Goal: Information Seeking & Learning: Learn about a topic

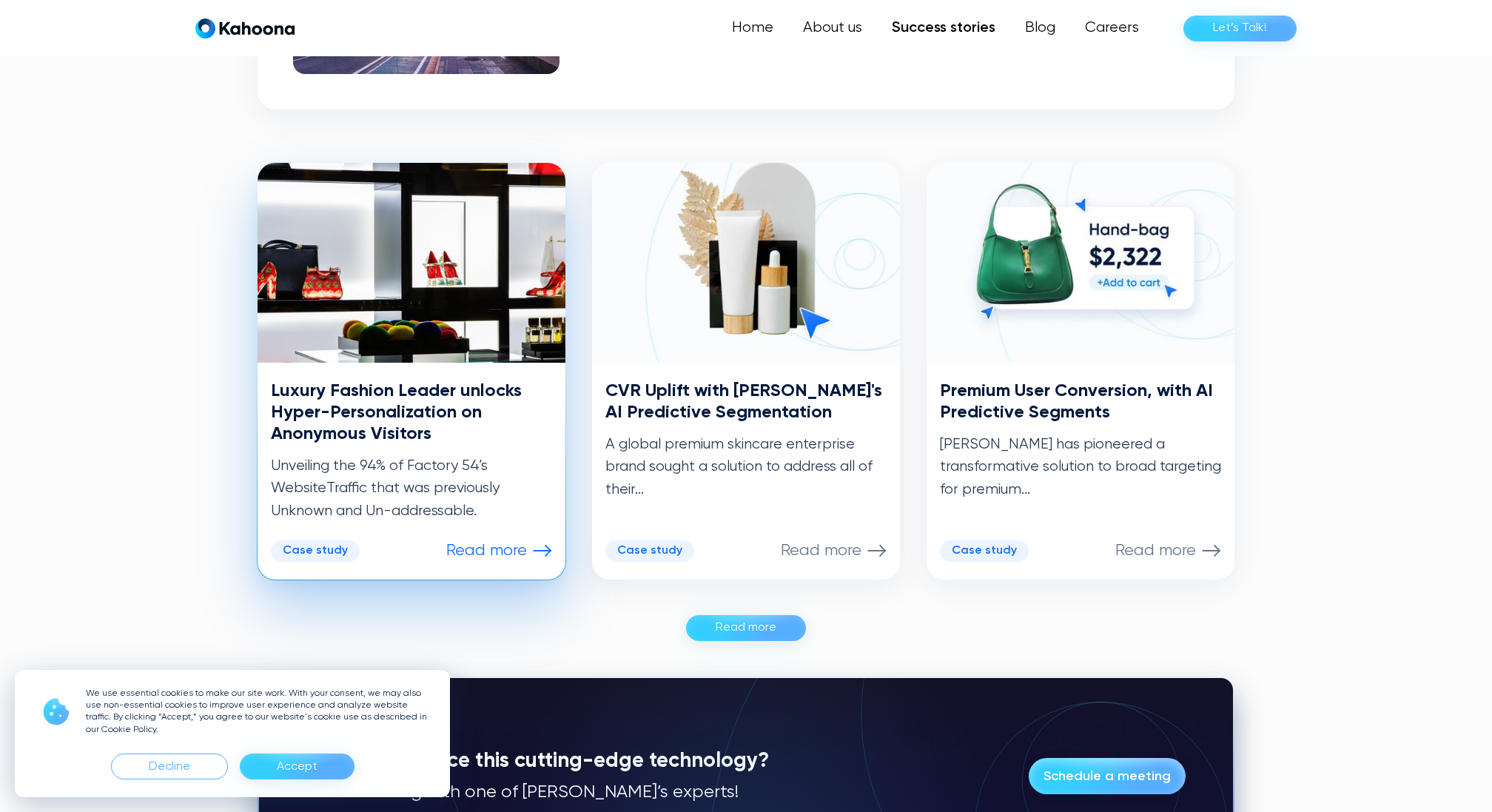
scroll to position [651, 0]
click at [376, 448] on div "Luxury Fashion Leader unlocks Hyper-Personalization on Anonymous Visitors Unvei…" at bounding box center [411, 452] width 281 height 142
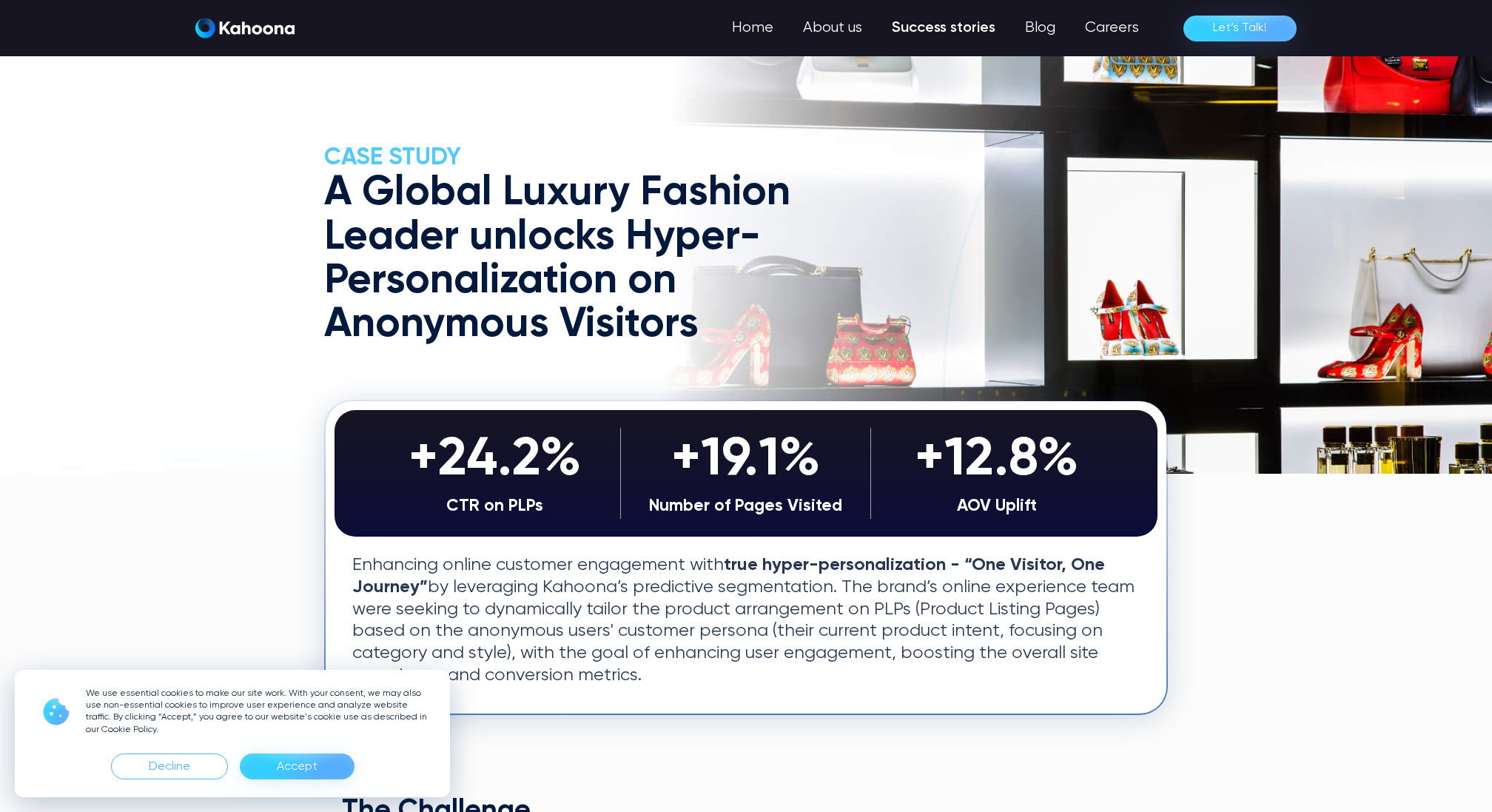
click at [307, 767] on div "Accept" at bounding box center [297, 767] width 40 height 24
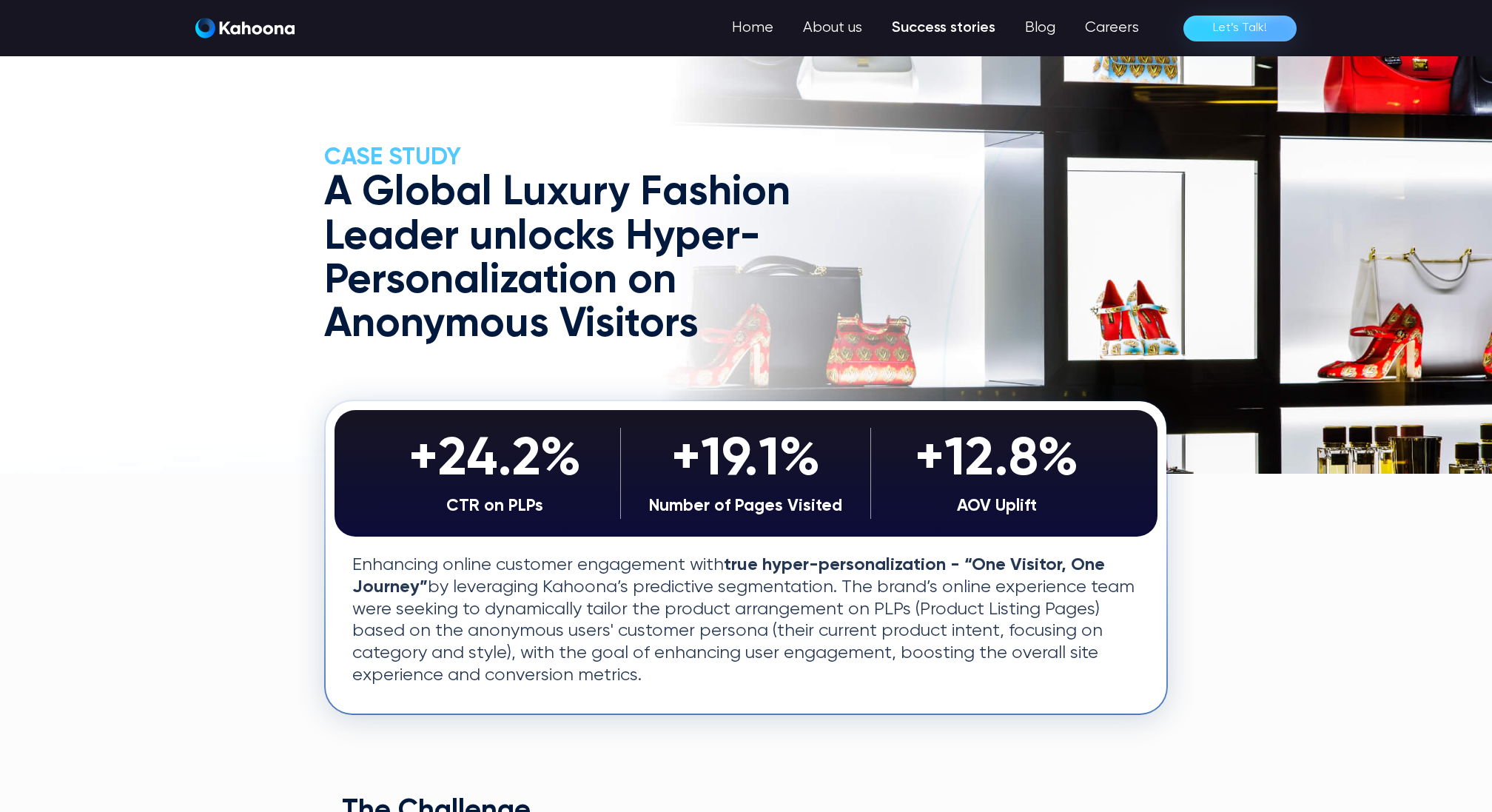
click at [935, 22] on link "Success stories" at bounding box center [943, 29] width 133 height 30
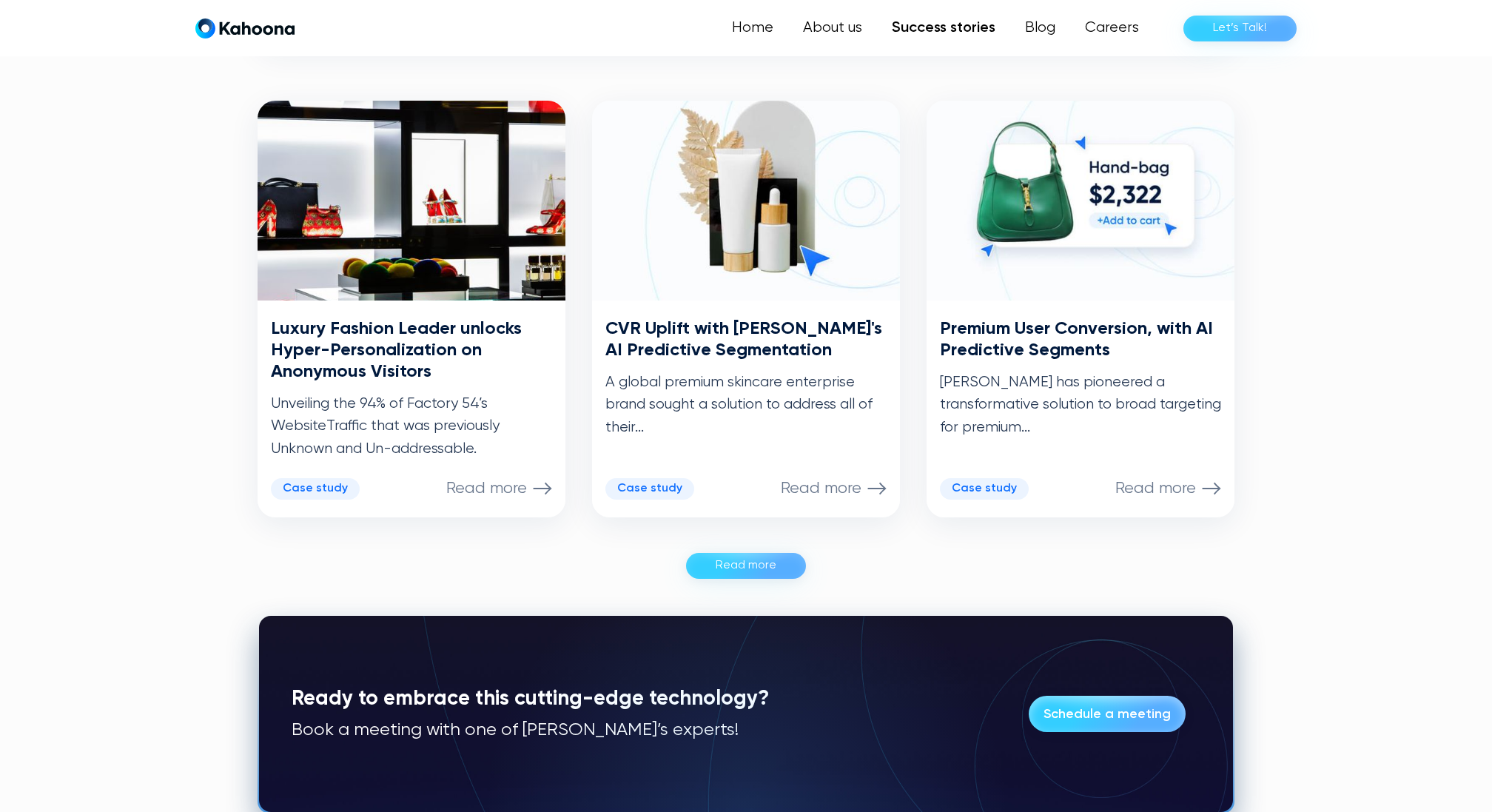
scroll to position [714, 0]
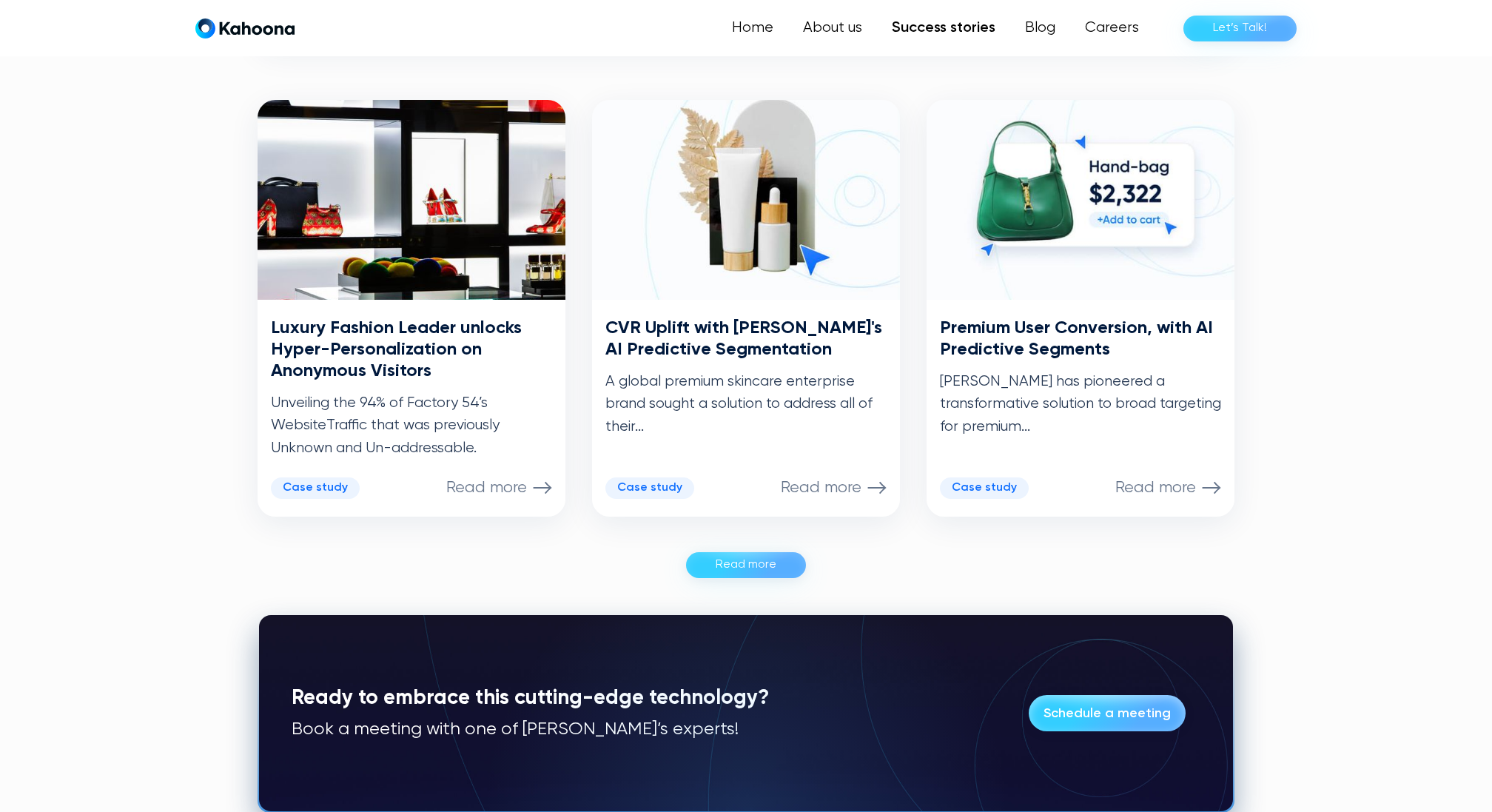
click at [735, 556] on div "Read more" at bounding box center [746, 564] width 61 height 24
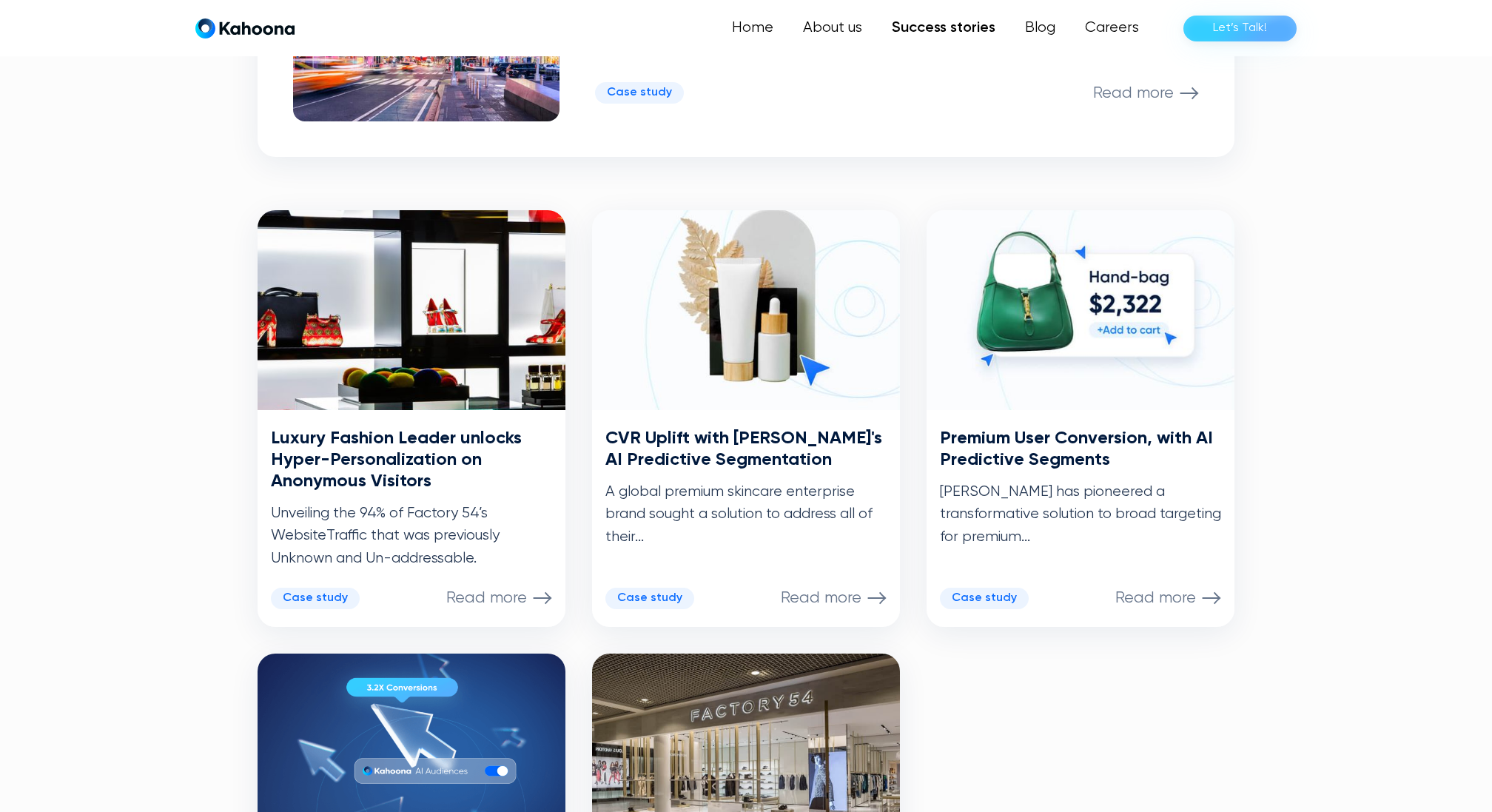
scroll to position [604, 0]
